Goal: Task Accomplishment & Management: Use online tool/utility

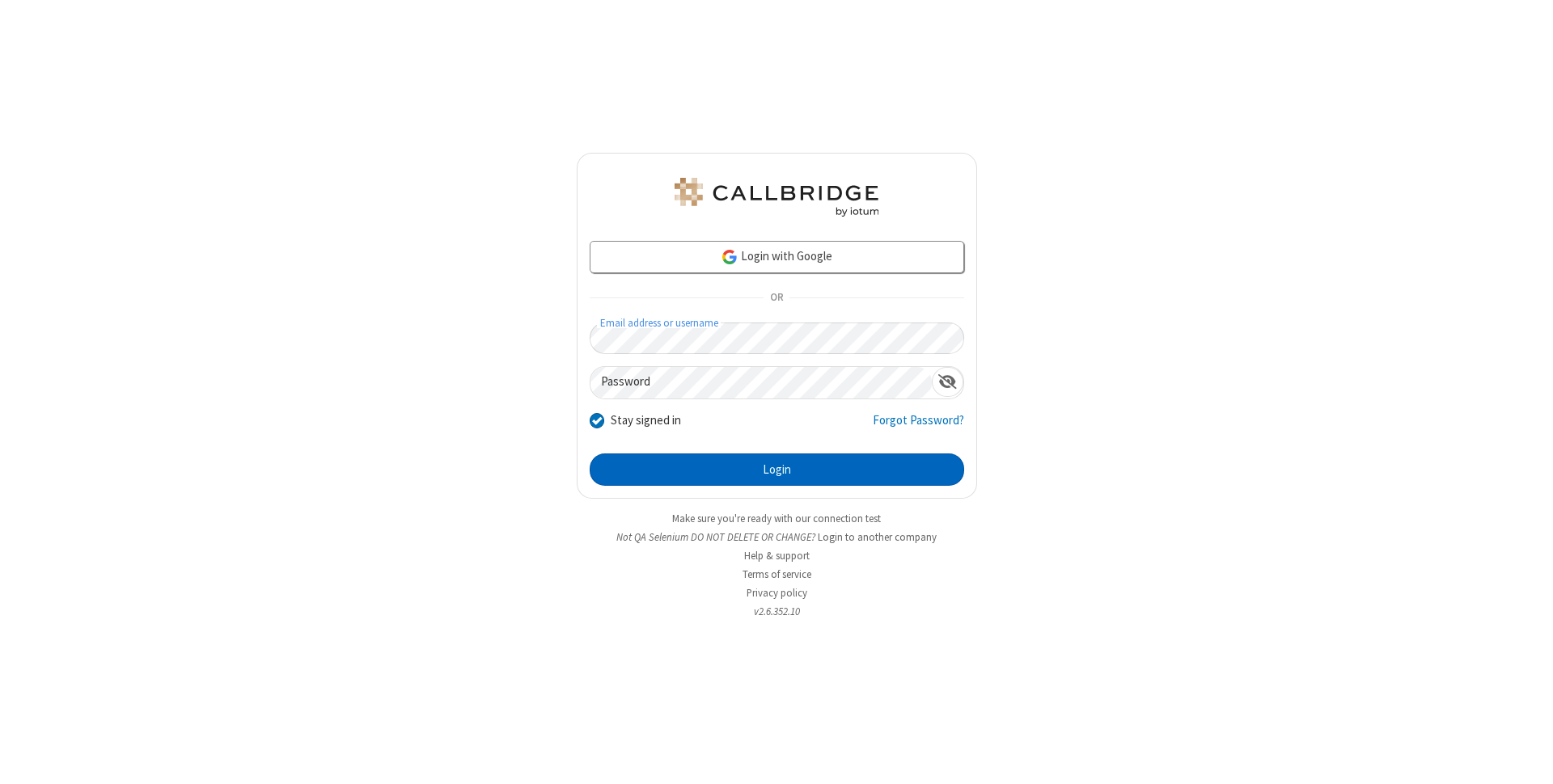
click at [777, 469] on button "Login" at bounding box center [777, 469] width 375 height 32
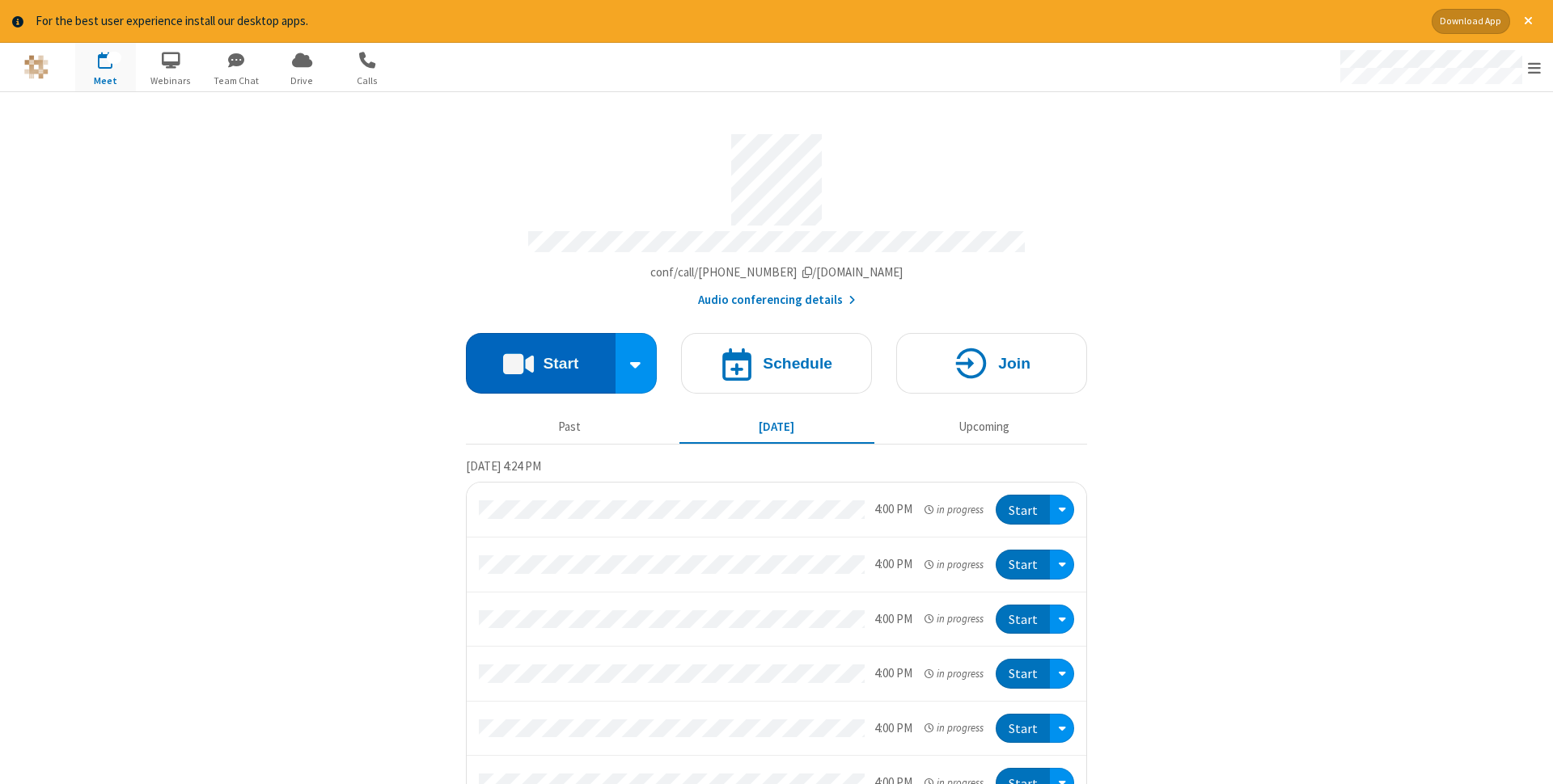
click at [540, 358] on button "Start" at bounding box center [541, 364] width 150 height 61
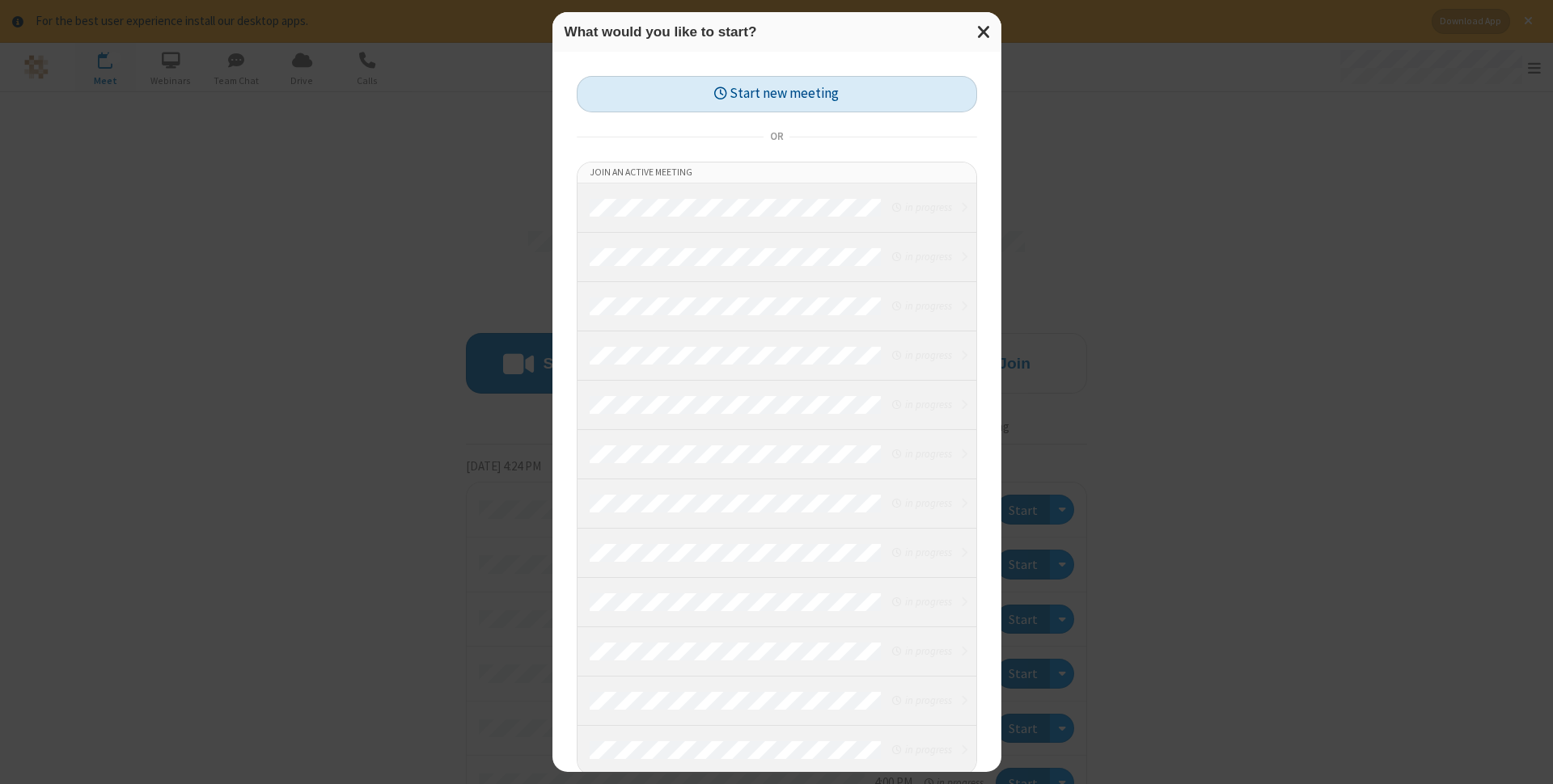
click at [777, 94] on button "Start new meeting" at bounding box center [777, 94] width 400 height 36
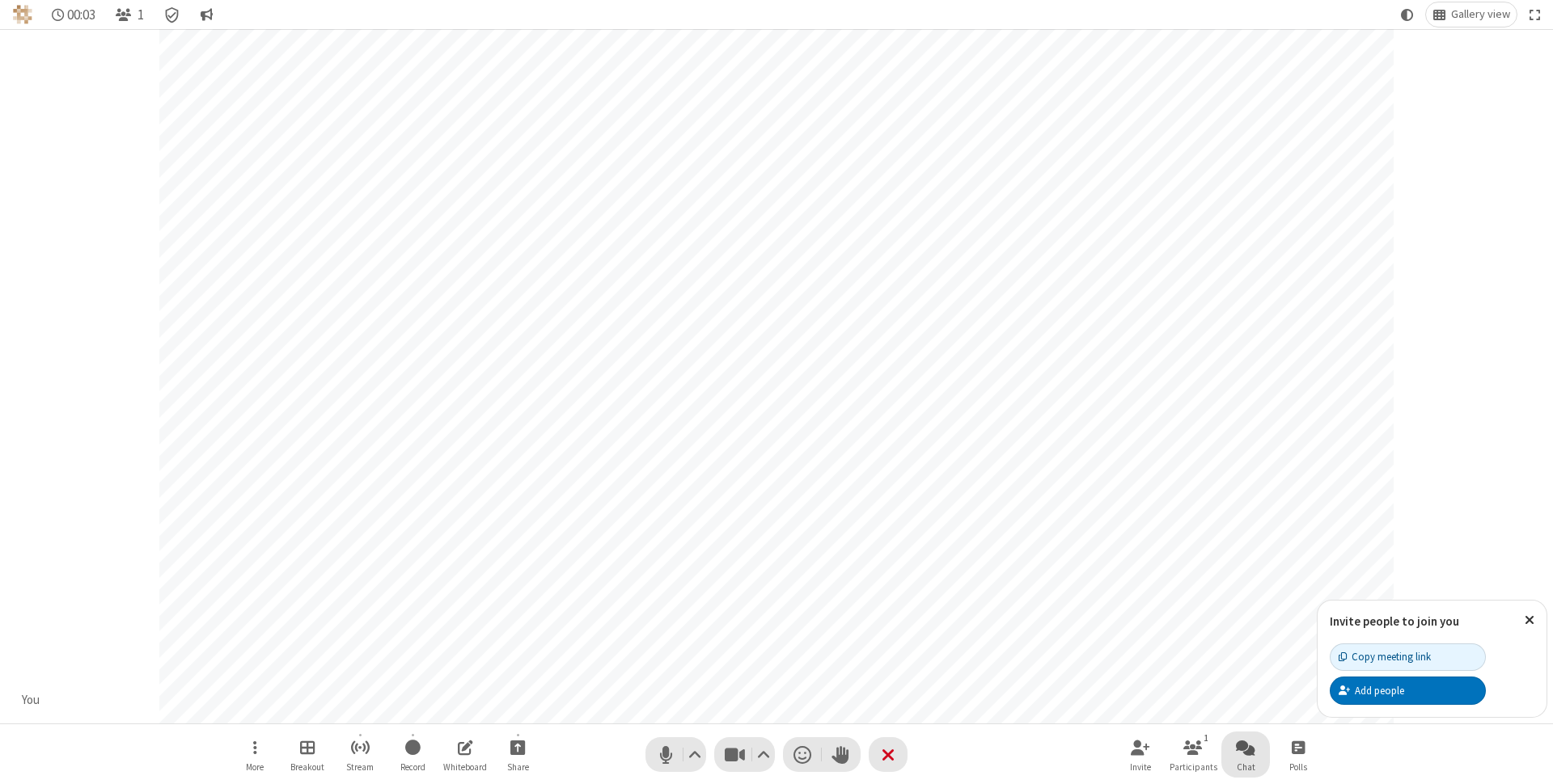
click at [1246, 747] on span "Open chat" at bounding box center [1246, 748] width 20 height 21
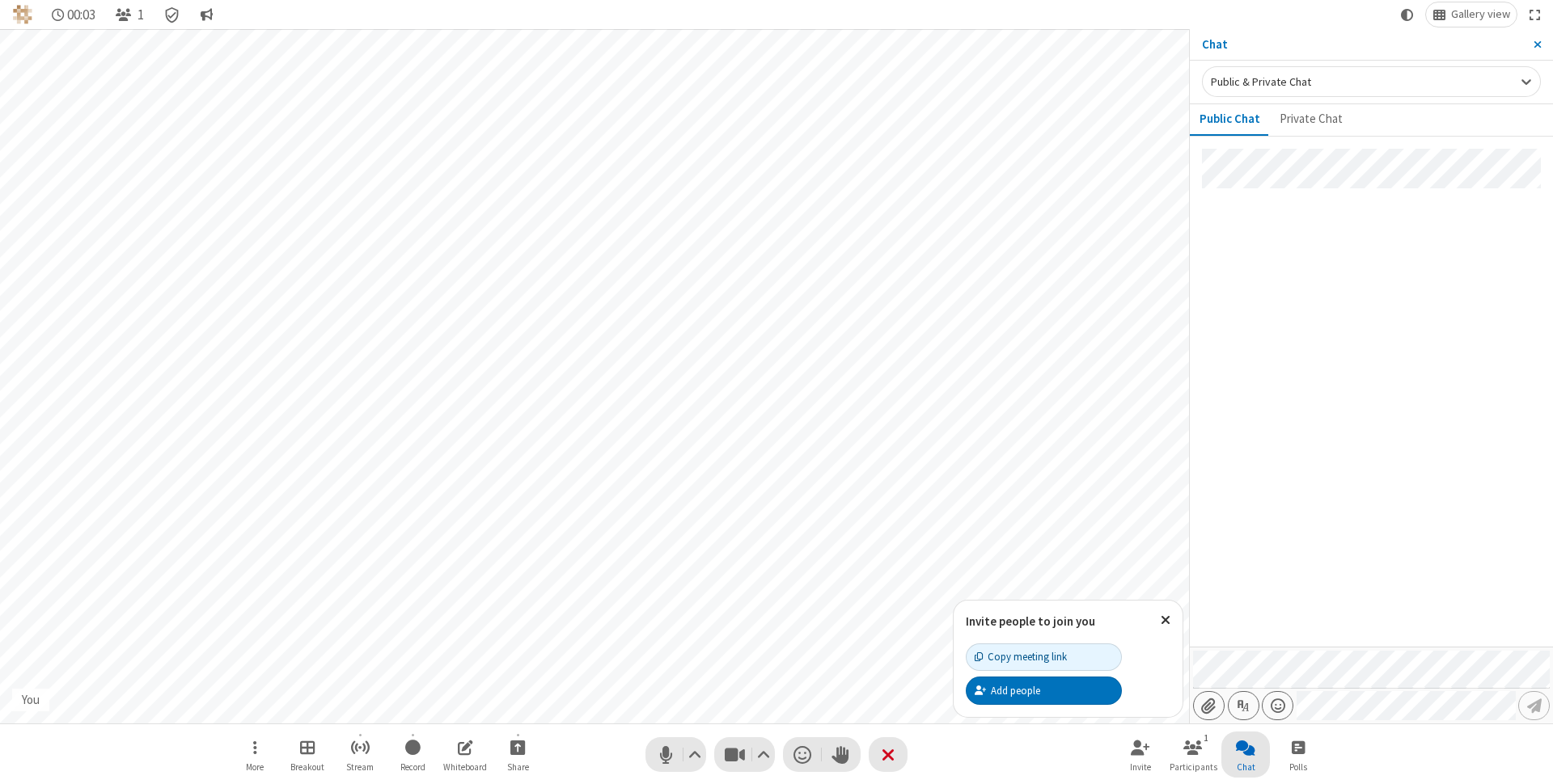
type input "C:\fakepath\doc_test.docx"
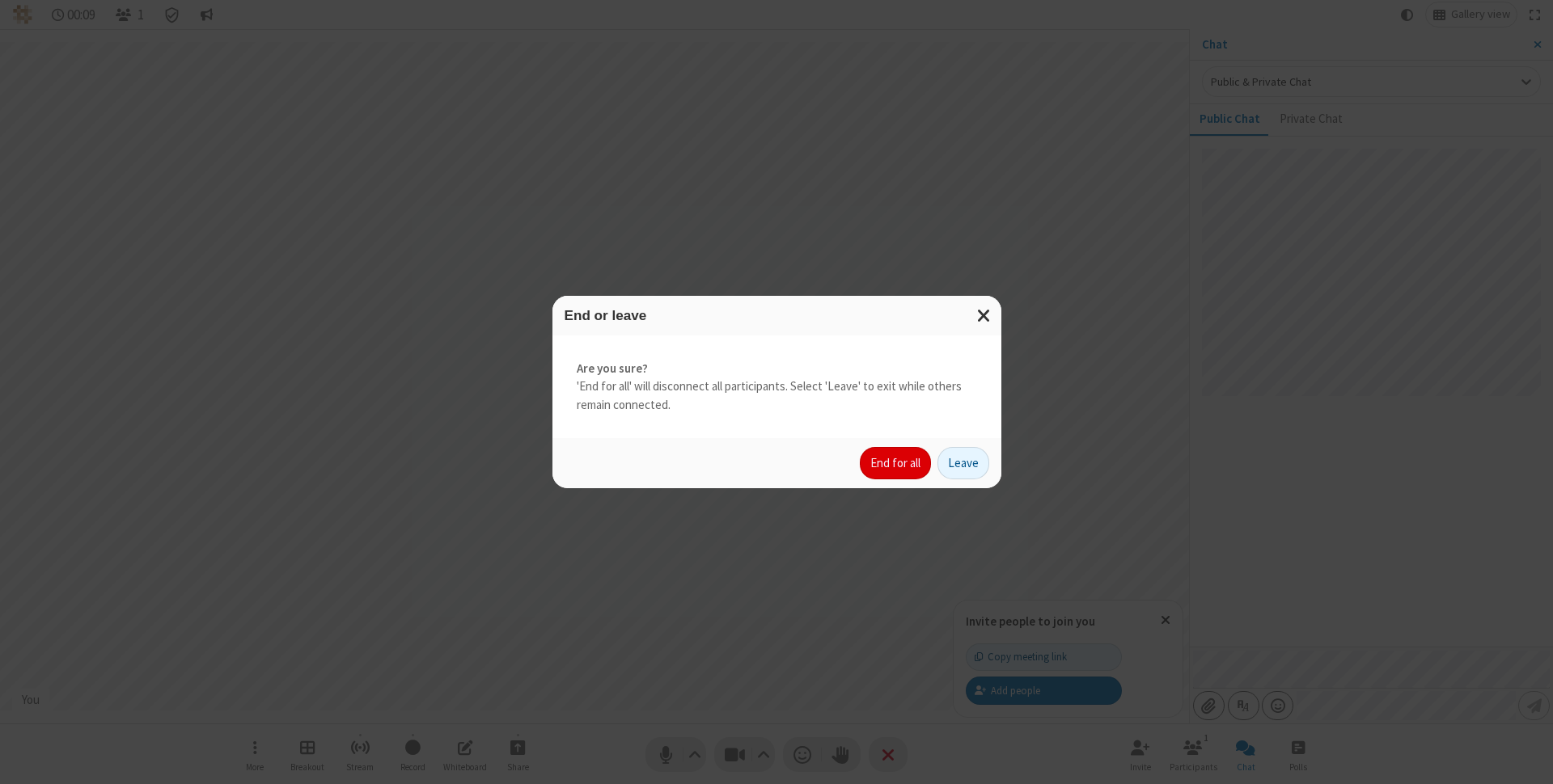
click at [896, 464] on button "End for all" at bounding box center [896, 463] width 71 height 32
